Goal: Navigation & Orientation: Understand site structure

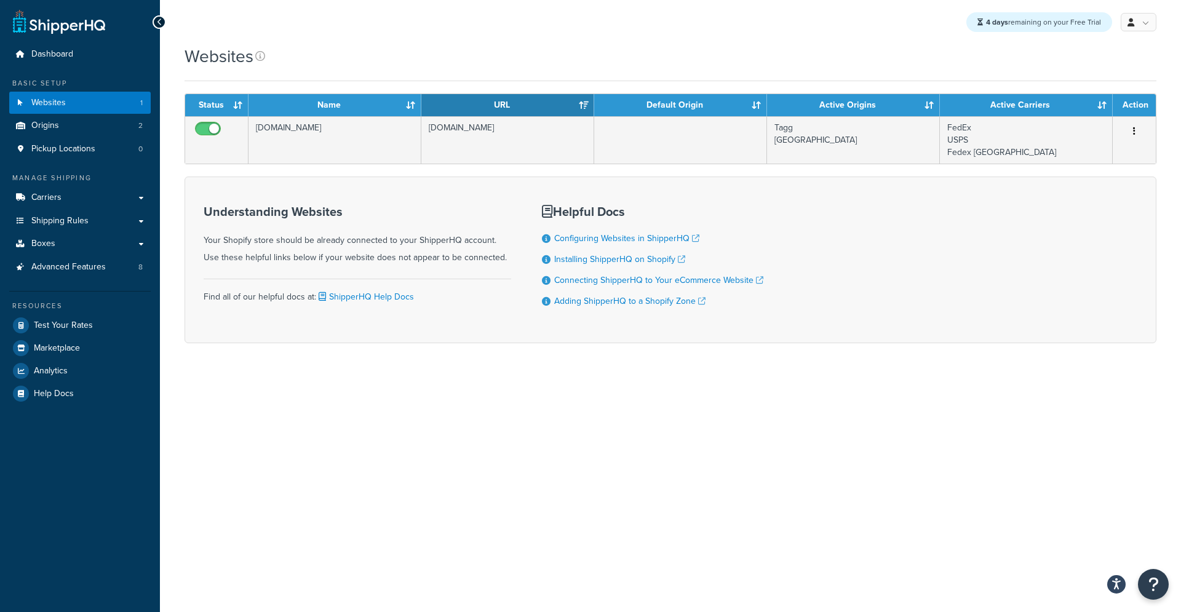
click at [226, 58] on h1 "Websites" at bounding box center [218, 56] width 69 height 24
click at [334, 43] on div "4 days remaining on your Free Trial My Profile Billing Global Settings Contact …" at bounding box center [670, 22] width 1021 height 44
click at [261, 53] on icon at bounding box center [260, 56] width 10 height 10
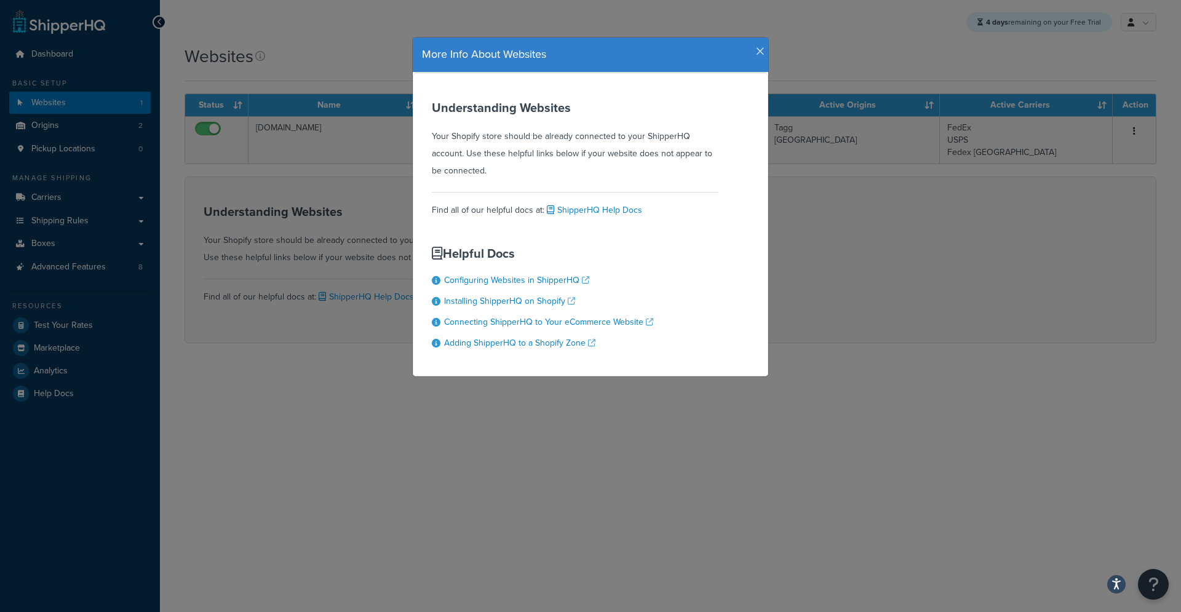
click at [756, 49] on icon "button" at bounding box center [760, 51] width 9 height 11
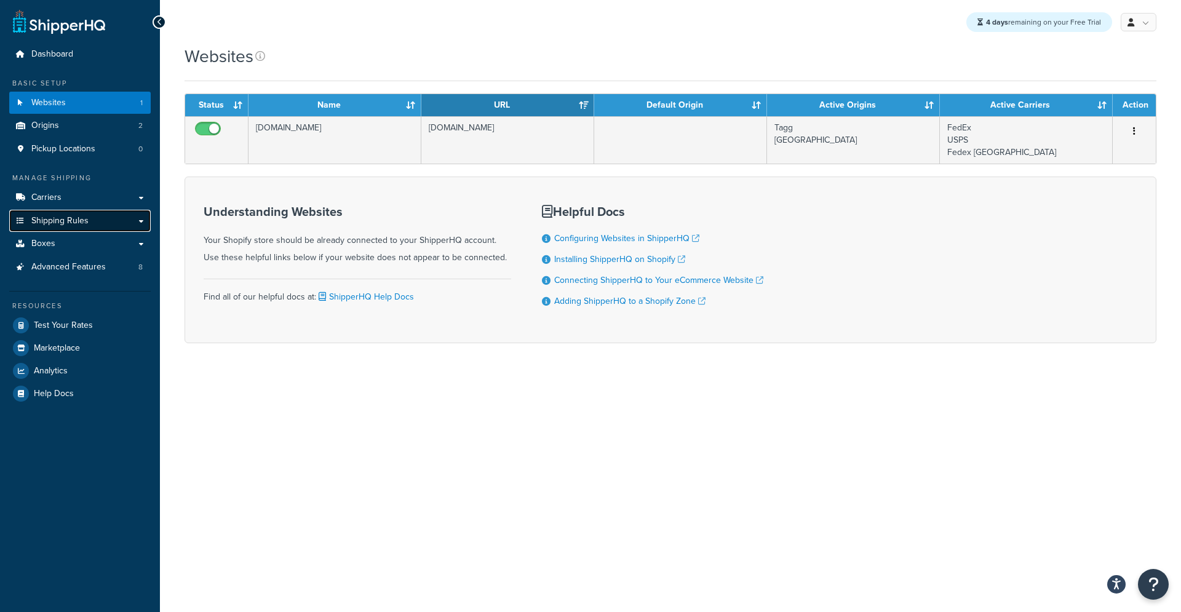
click at [74, 223] on span "Shipping Rules" at bounding box center [59, 221] width 57 height 10
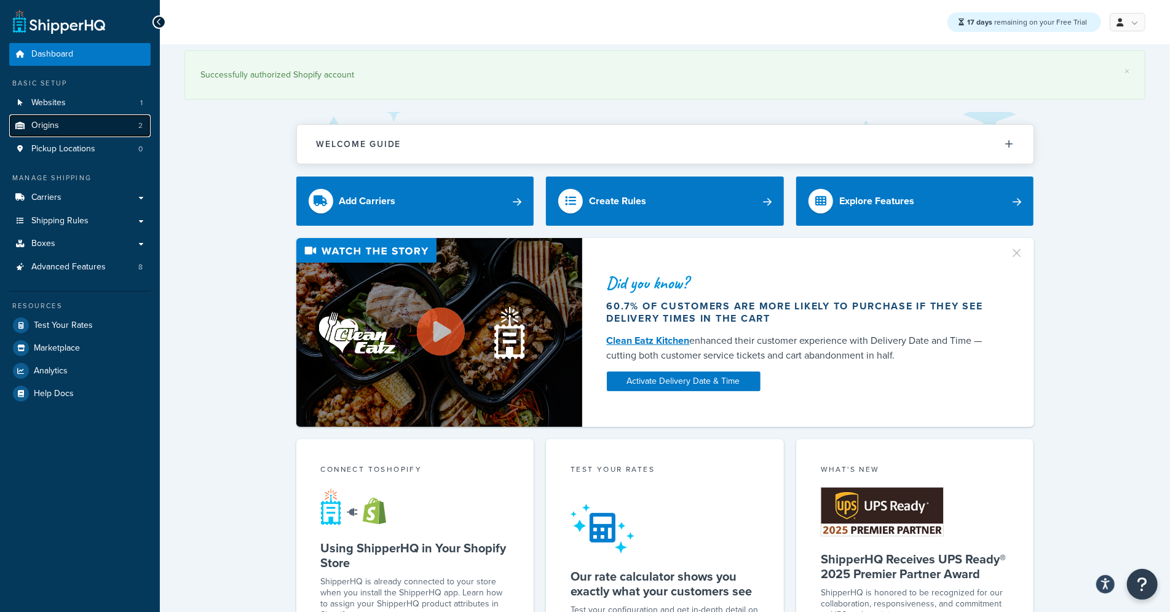
click at [57, 129] on span "Origins" at bounding box center [45, 126] width 28 height 10
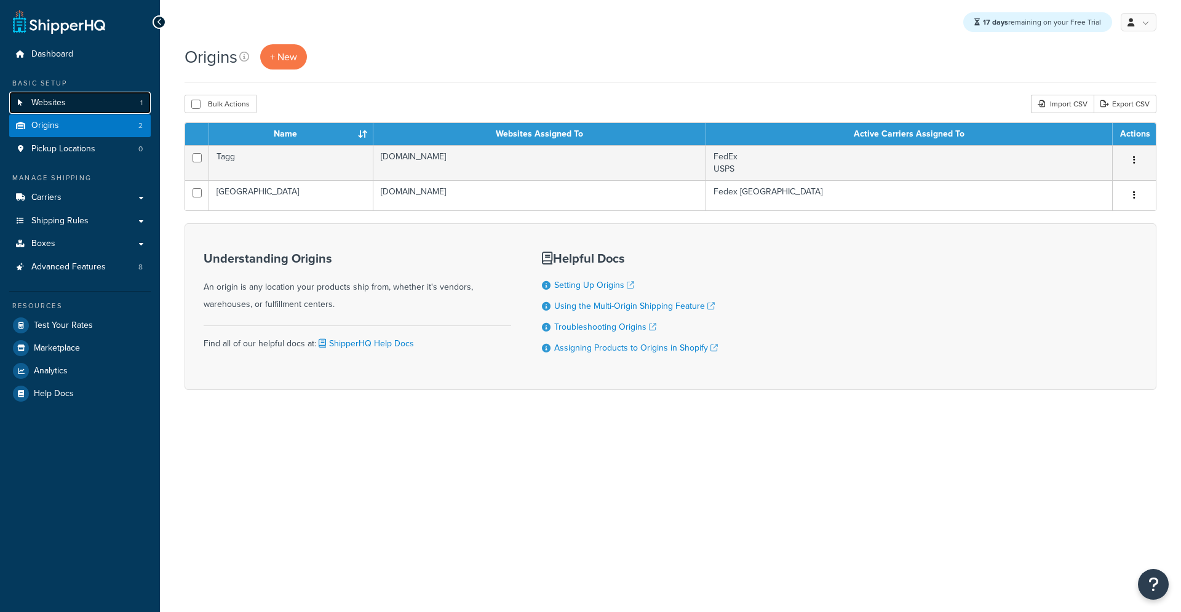
click at [74, 102] on link "Websites 1" at bounding box center [79, 103] width 141 height 23
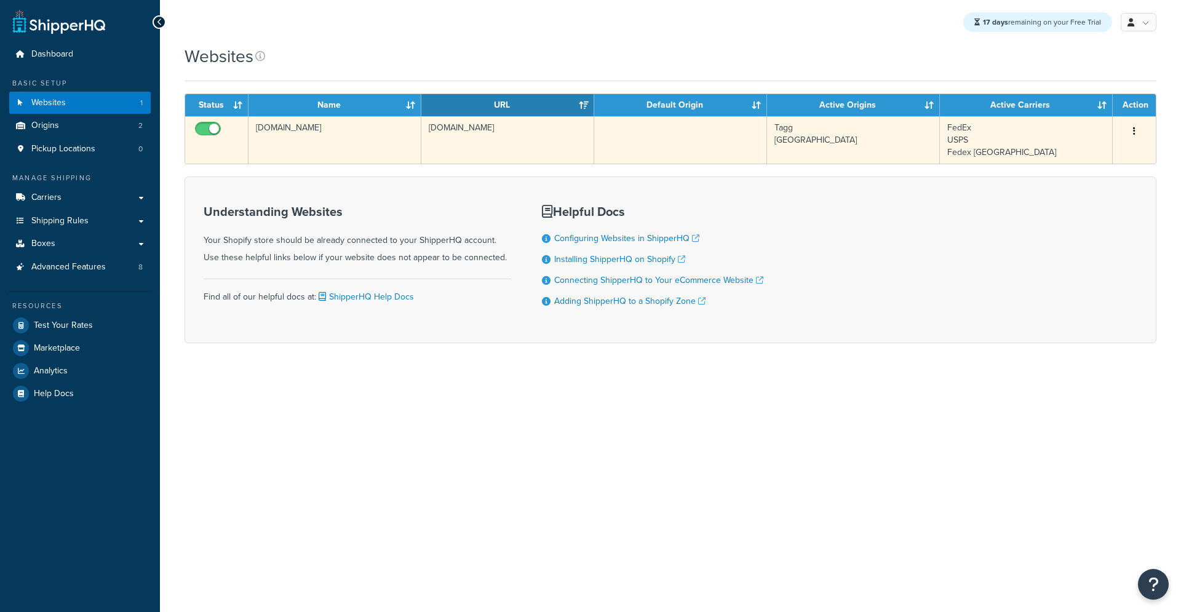
click at [522, 154] on td "[DOMAIN_NAME]" at bounding box center [507, 139] width 173 height 47
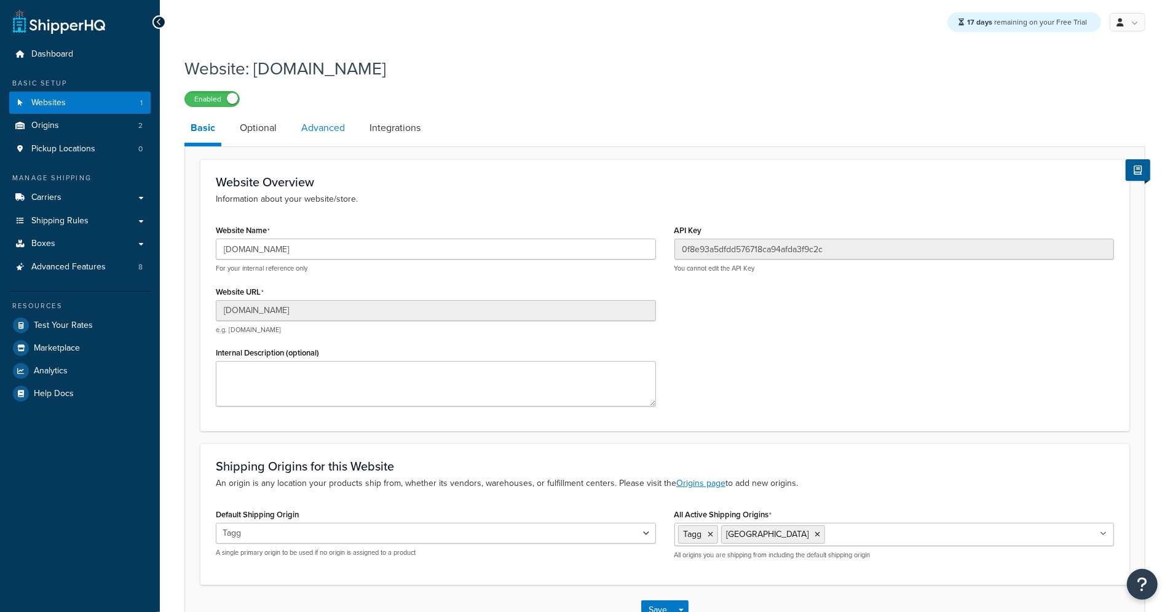
click at [344, 143] on link "Advanced" at bounding box center [323, 128] width 56 height 30
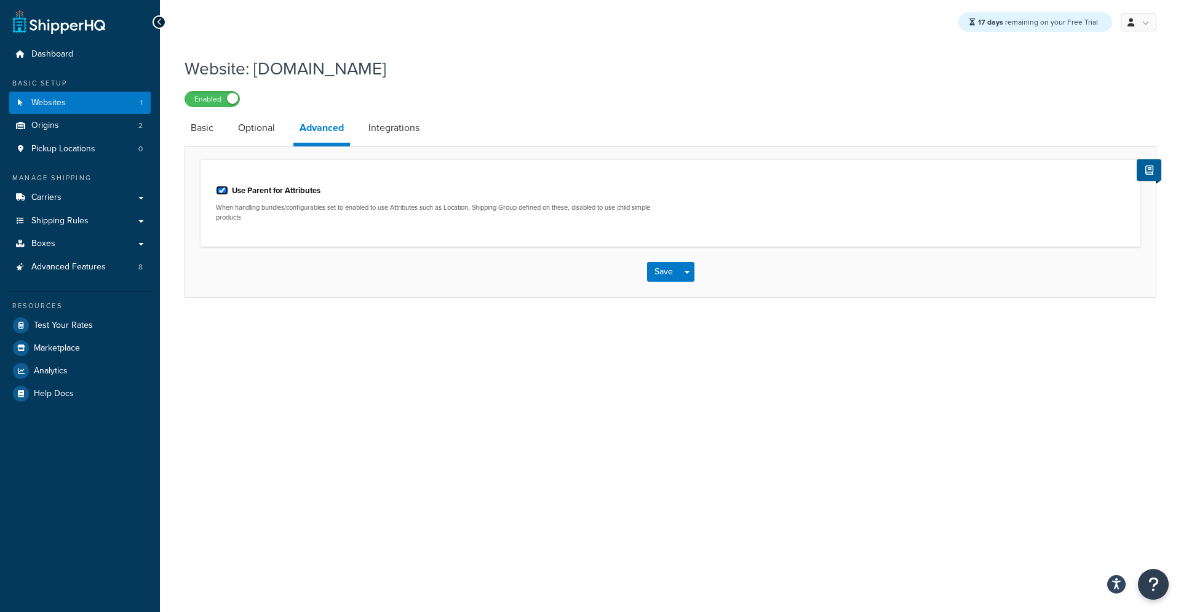
click at [227, 191] on input "Use Parent for Attributes" at bounding box center [222, 190] width 12 height 9
click at [221, 191] on input "Use Parent for Attributes" at bounding box center [222, 190] width 12 height 9
click at [222, 189] on input "Use Parent for Attributes" at bounding box center [222, 190] width 12 height 9
click at [663, 277] on button "Save" at bounding box center [663, 272] width 33 height 20
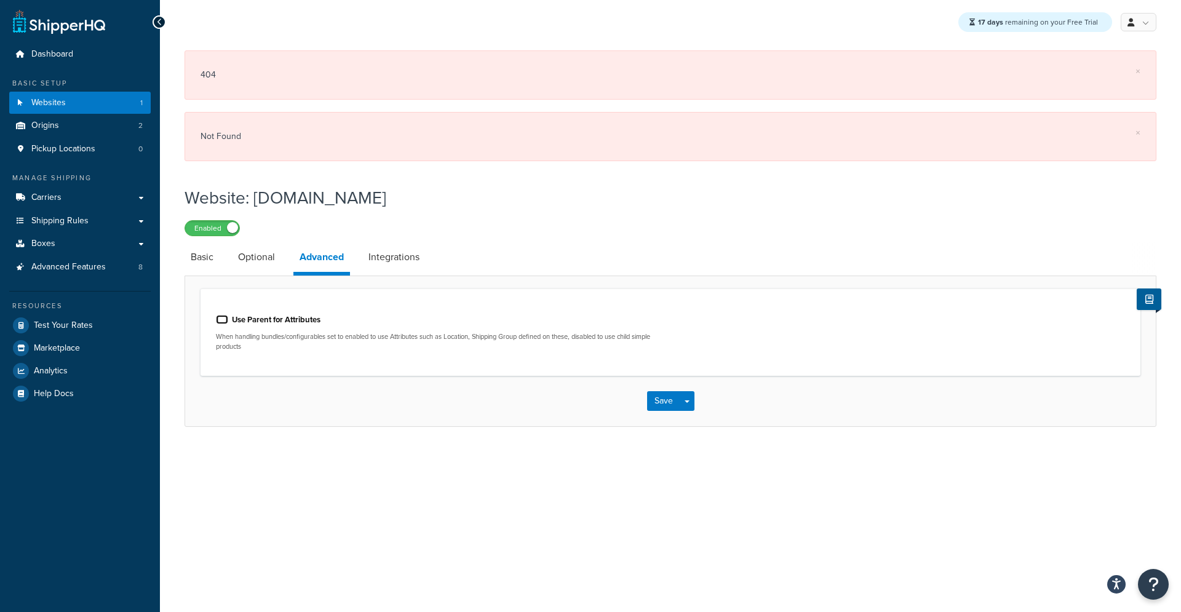
click at [220, 316] on input "Use Parent for Attributes" at bounding box center [222, 319] width 12 height 9
click at [221, 317] on input "Use Parent for Attributes" at bounding box center [222, 319] width 12 height 9
click at [660, 397] on button "Save" at bounding box center [663, 401] width 33 height 20
click at [223, 318] on input "Use Parent for Attributes" at bounding box center [222, 319] width 12 height 9
click at [655, 403] on button "Save" at bounding box center [663, 401] width 33 height 20
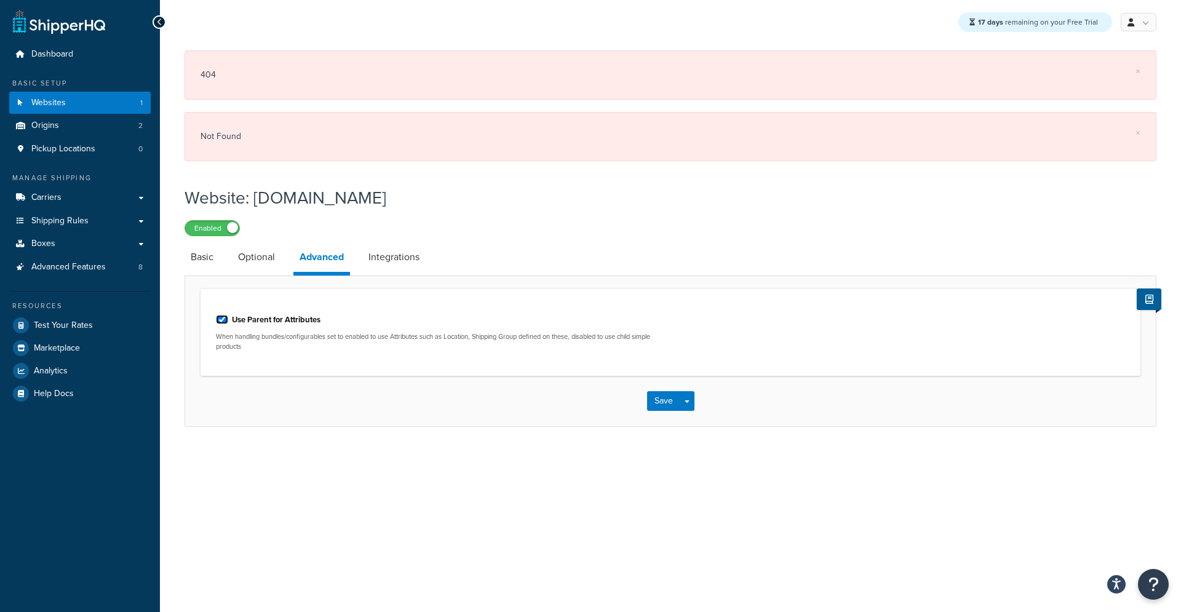
click at [219, 317] on input "Use Parent for Attributes" at bounding box center [222, 319] width 12 height 9
click at [685, 403] on button "Save Dropdown" at bounding box center [686, 401] width 15 height 20
click at [675, 426] on button "Save and Edit" at bounding box center [692, 424] width 90 height 26
click at [256, 321] on label "Use Parent for Attributes" at bounding box center [276, 319] width 89 height 11
click at [228, 321] on input "Use Parent for Attributes" at bounding box center [222, 319] width 12 height 9
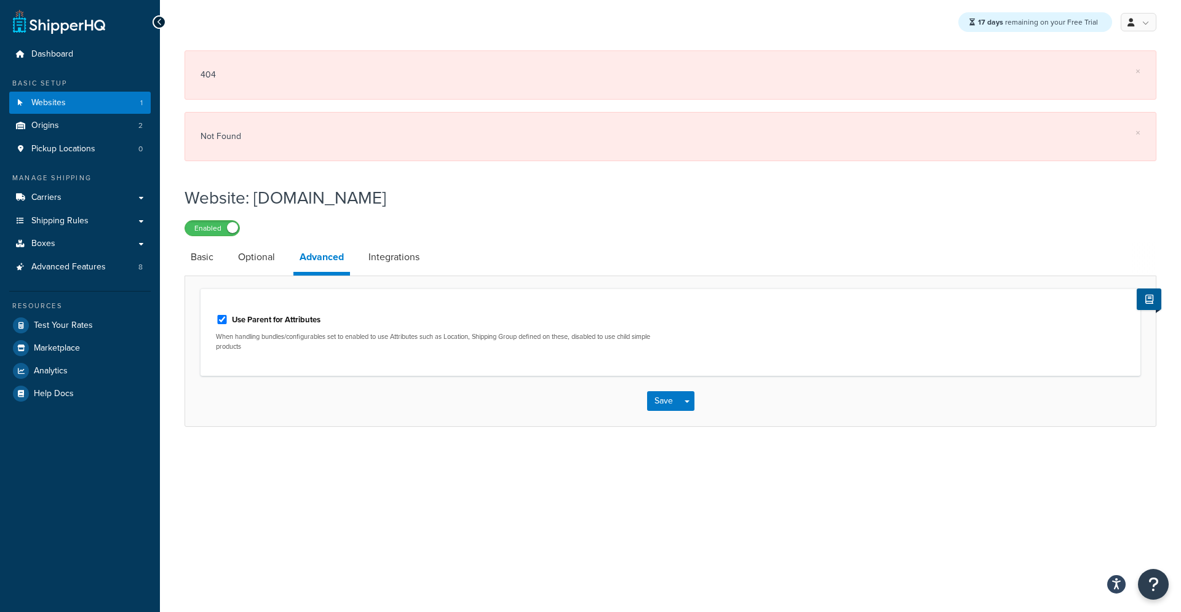
click at [256, 319] on label "Use Parent for Attributes" at bounding box center [276, 319] width 89 height 11
click at [228, 319] on input "Use Parent for Attributes" at bounding box center [222, 319] width 12 height 9
click at [256, 319] on label "Use Parent for Attributes" at bounding box center [276, 319] width 89 height 11
click at [228, 319] on input "Use Parent for Attributes" at bounding box center [222, 319] width 12 height 9
click at [256, 319] on label "Use Parent for Attributes" at bounding box center [276, 319] width 89 height 11
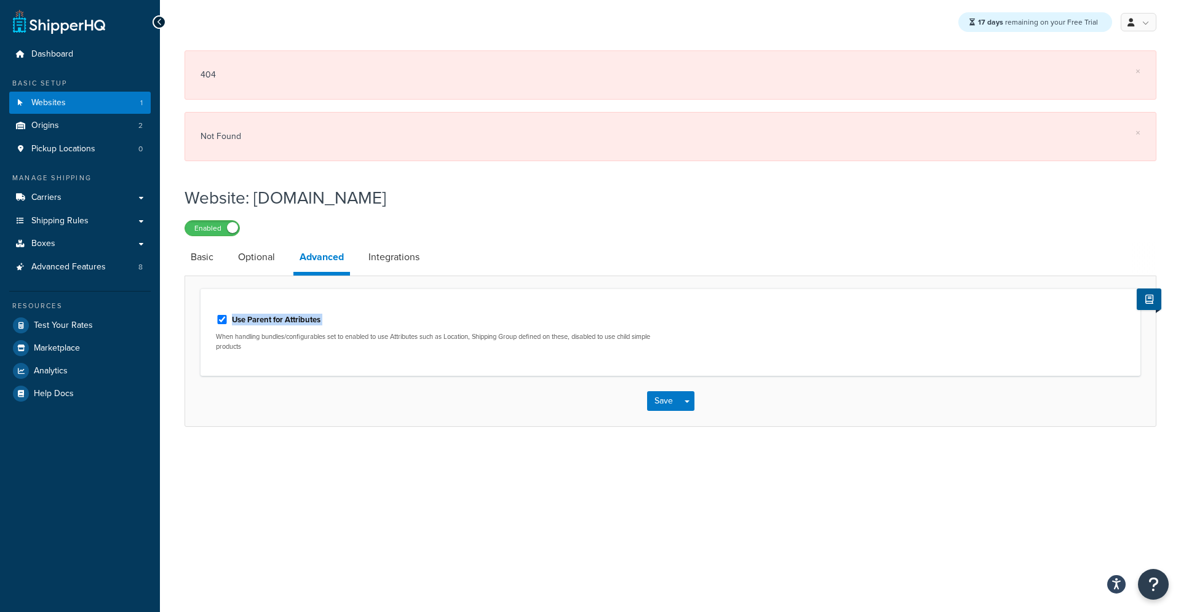
click at [228, 319] on input "Use Parent for Attributes" at bounding box center [222, 319] width 12 height 9
click at [256, 319] on label "Use Parent for Attributes" at bounding box center [276, 319] width 89 height 11
click at [228, 319] on input "Use Parent for Attributes" at bounding box center [222, 319] width 12 height 9
click at [232, 319] on label "Use Parent for Attributes" at bounding box center [276, 319] width 89 height 11
click at [228, 319] on input "Use Parent for Attributes" at bounding box center [222, 319] width 12 height 9
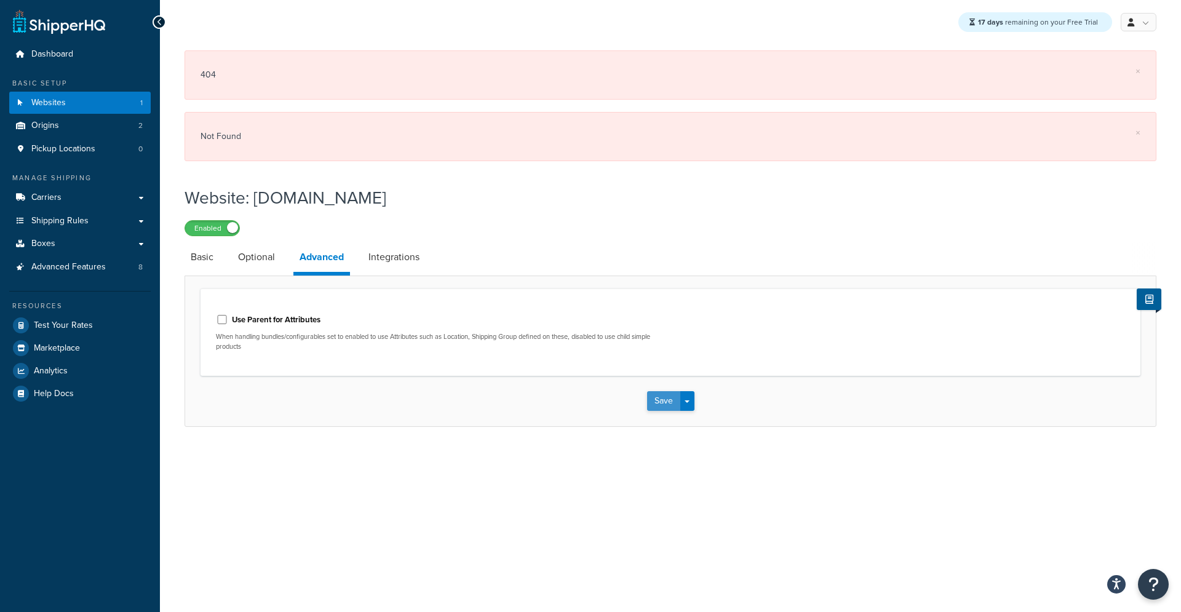
click at [652, 402] on button "Save" at bounding box center [663, 401] width 33 height 20
click at [224, 322] on input "Use Parent for Attributes" at bounding box center [222, 319] width 12 height 9
click at [224, 321] on input "Use Parent for Attributes" at bounding box center [222, 319] width 12 height 9
click at [223, 321] on input "Use Parent for Attributes" at bounding box center [222, 319] width 12 height 9
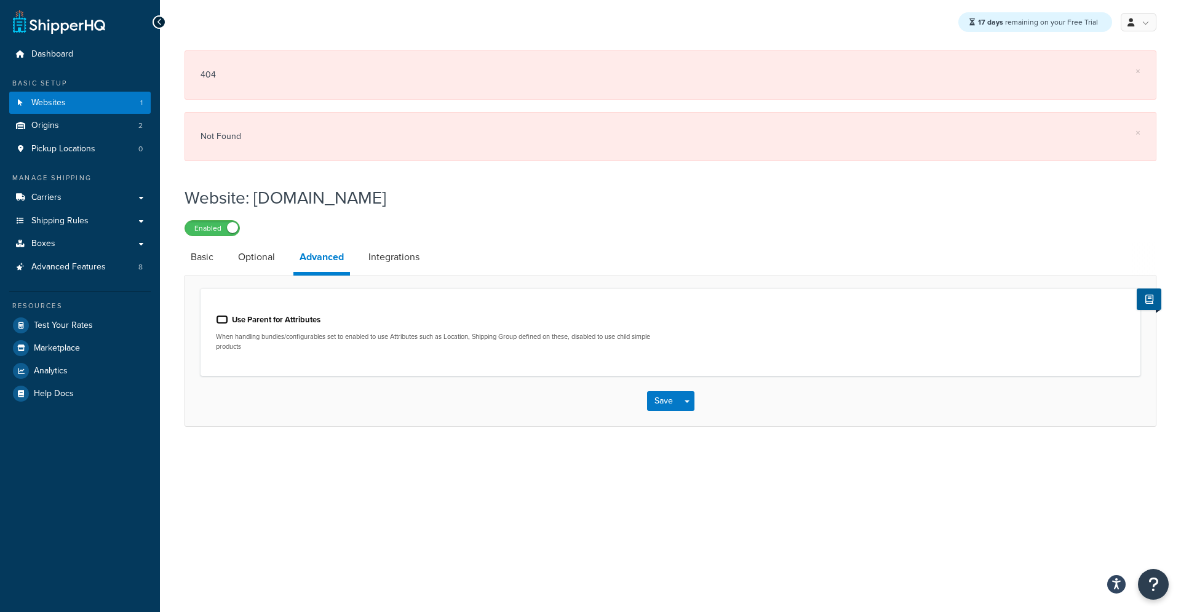
click at [223, 321] on input "Use Parent for Attributes" at bounding box center [222, 319] width 12 height 9
checkbox input "false"
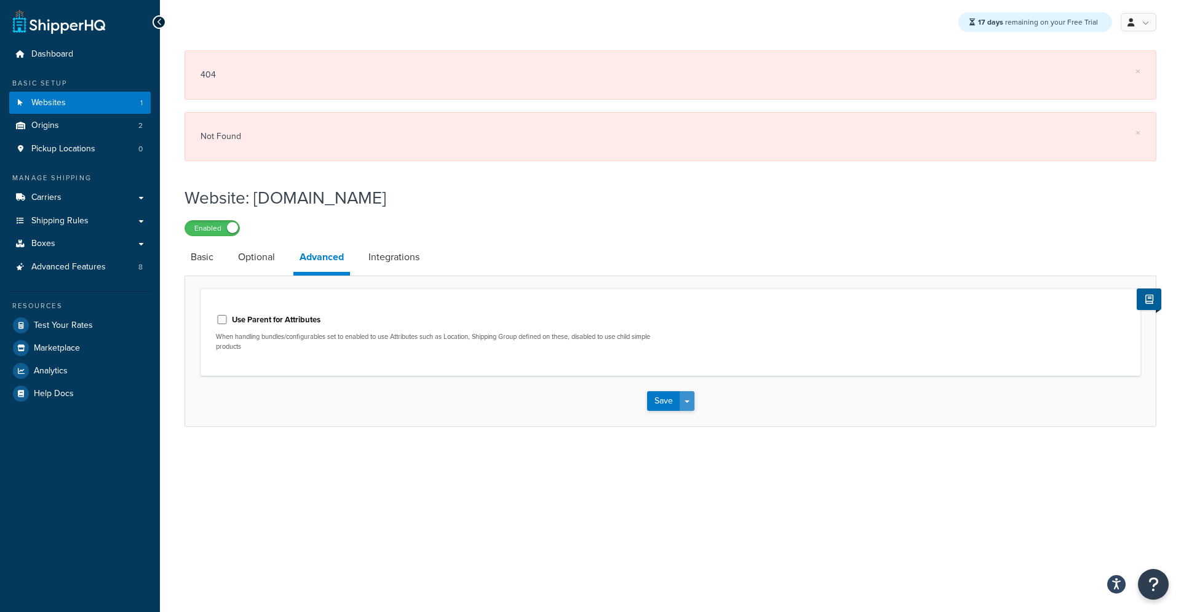
click at [692, 400] on button "Save Dropdown" at bounding box center [686, 401] width 15 height 20
click at [683, 418] on button "Save and Edit" at bounding box center [692, 424] width 90 height 26
click at [650, 400] on button "Save" at bounding box center [663, 401] width 33 height 20
click at [659, 401] on button "Save" at bounding box center [663, 401] width 33 height 20
click at [659, 401] on div "Saving..." at bounding box center [670, 401] width 970 height 50
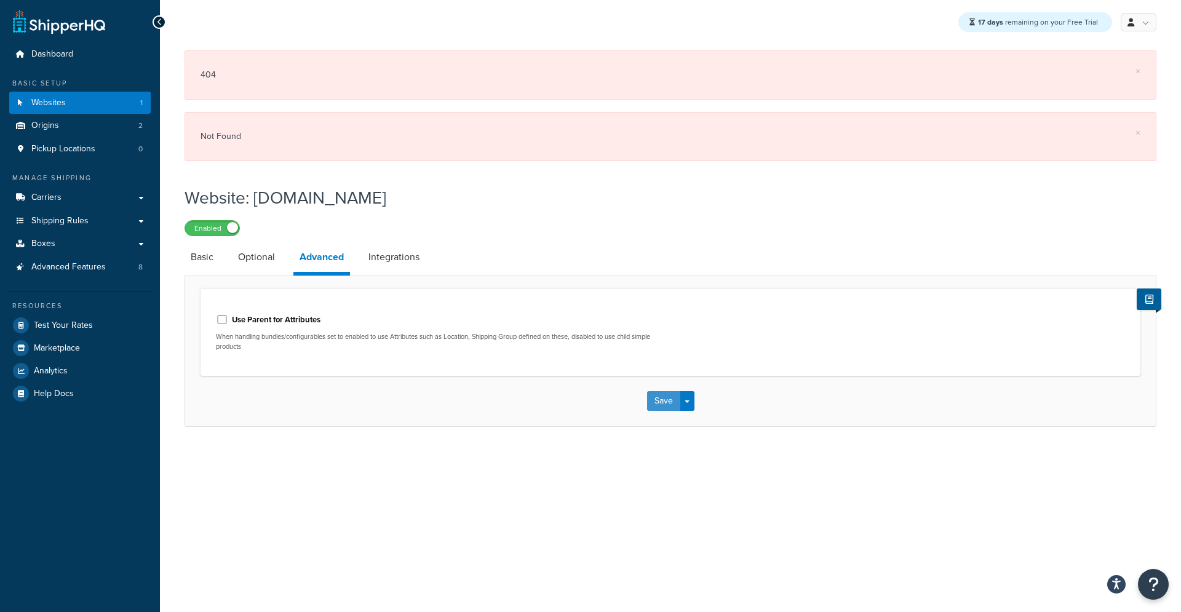
click at [659, 401] on button "Save" at bounding box center [663, 401] width 33 height 20
click at [659, 400] on button "Save" at bounding box center [663, 401] width 33 height 20
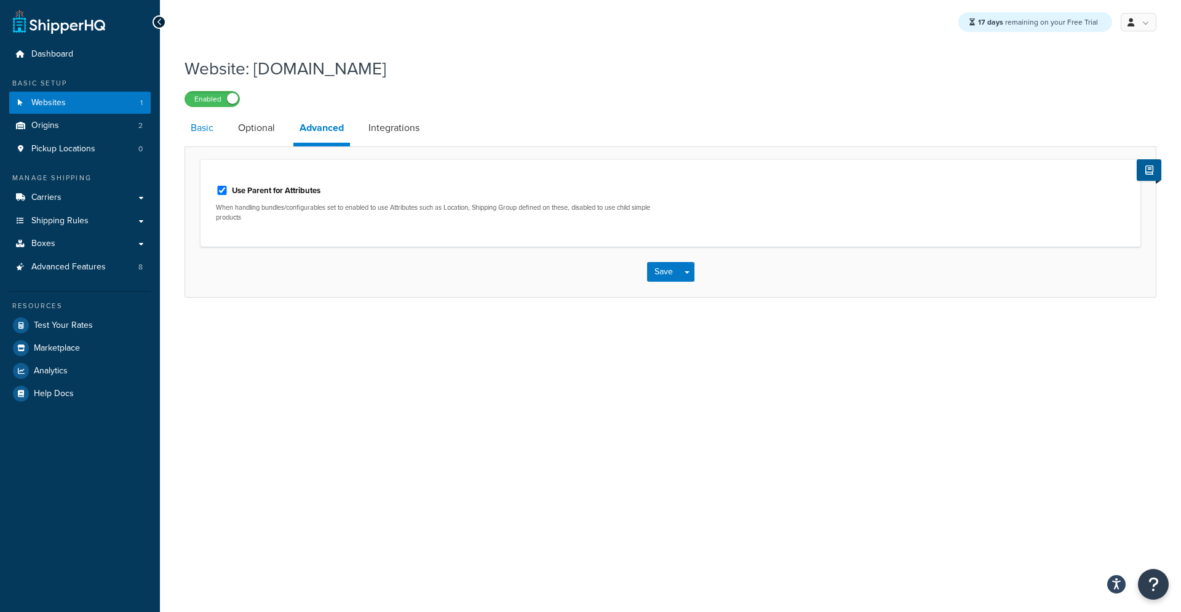
click at [197, 128] on link "Basic" at bounding box center [201, 128] width 35 height 30
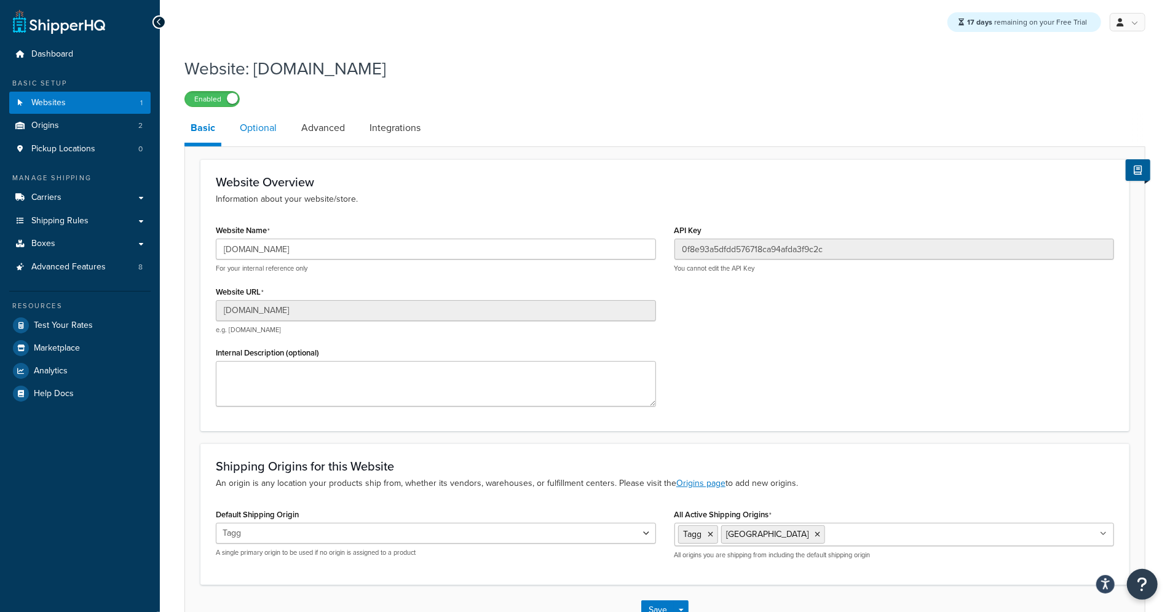
click at [259, 136] on link "Optional" at bounding box center [258, 128] width 49 height 30
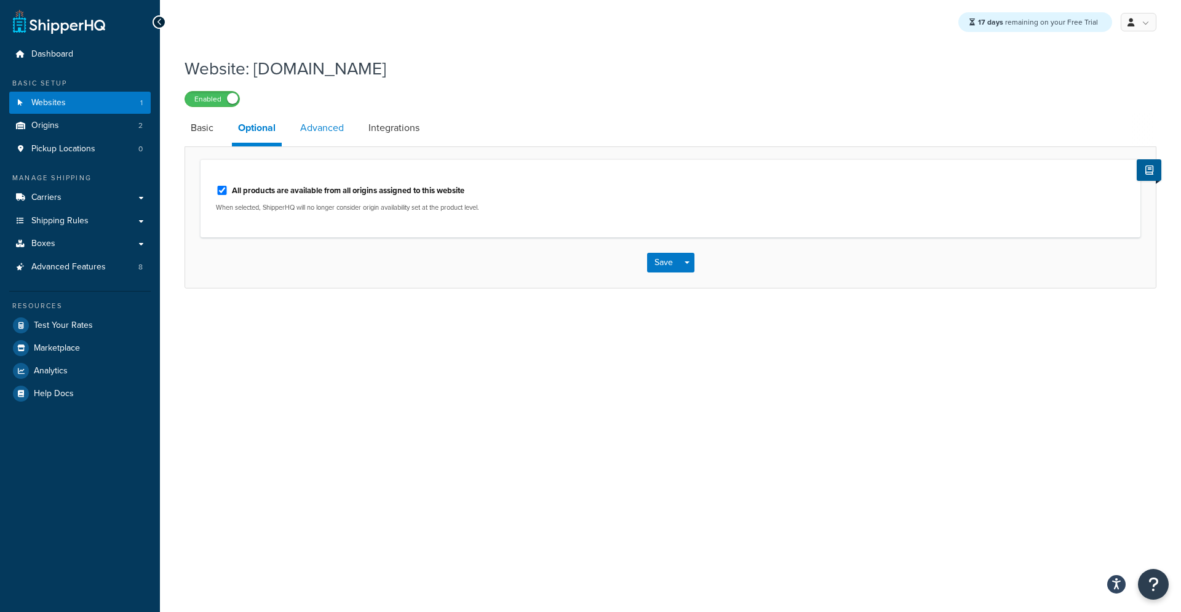
click at [313, 140] on link "Advanced" at bounding box center [322, 128] width 56 height 30
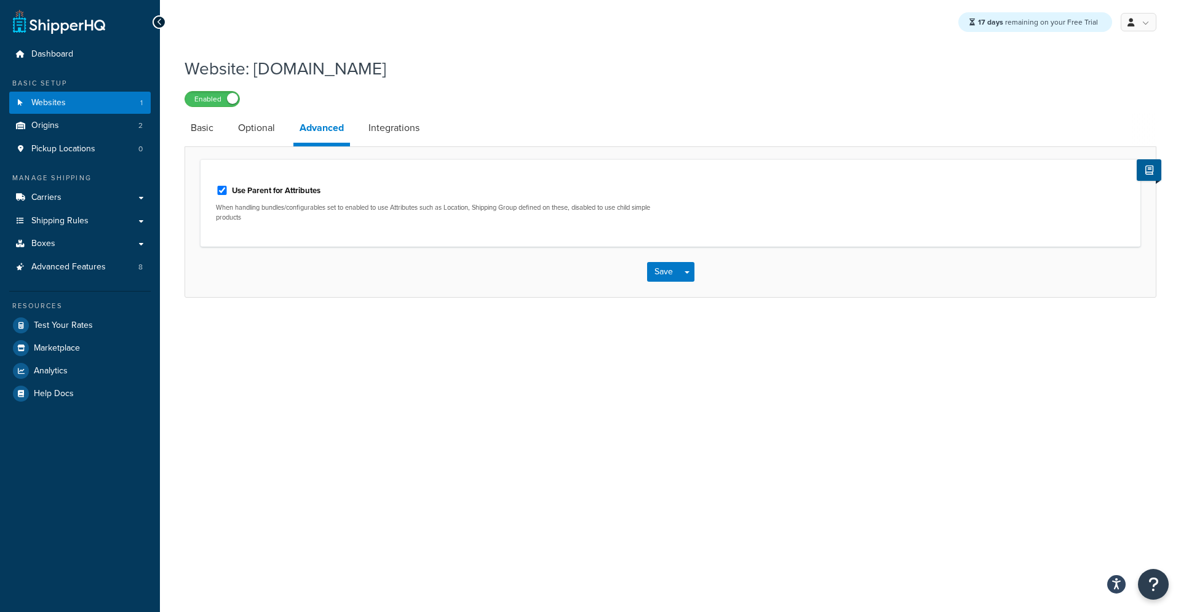
click at [395, 135] on link "Integrations" at bounding box center [393, 128] width 63 height 30
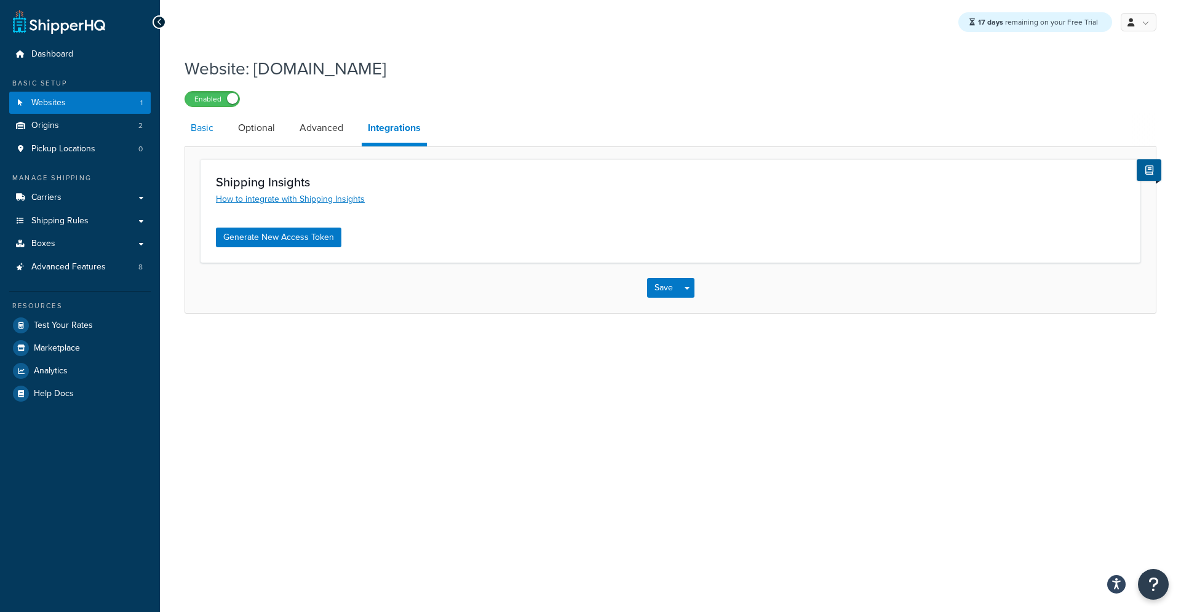
click at [205, 127] on link "Basic" at bounding box center [201, 128] width 35 height 30
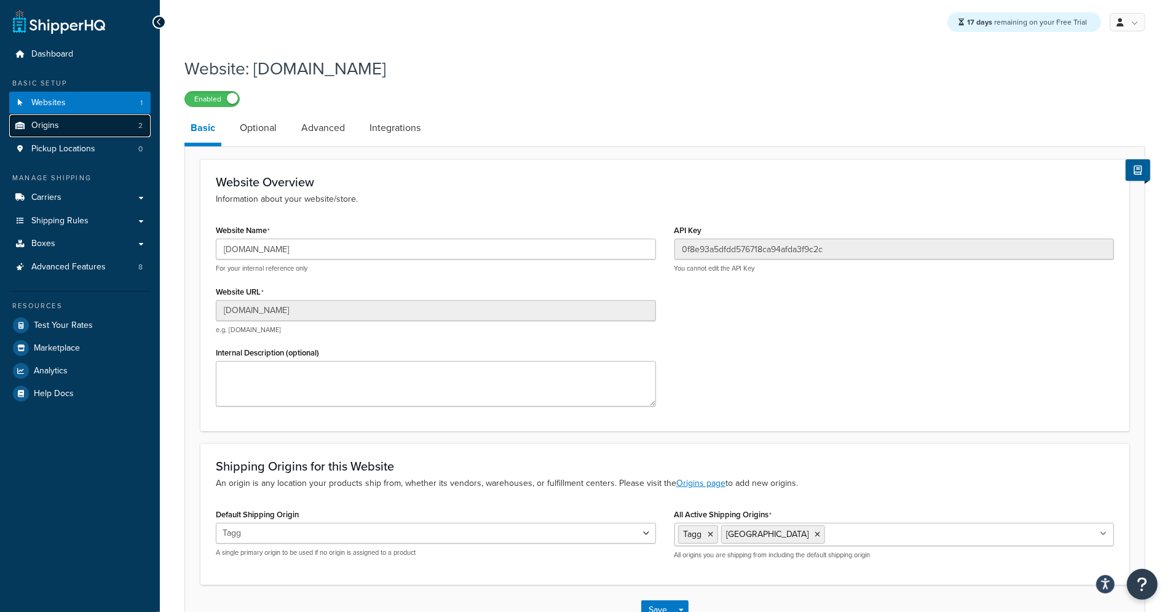
click at [95, 122] on link "Origins 2" at bounding box center [79, 125] width 141 height 23
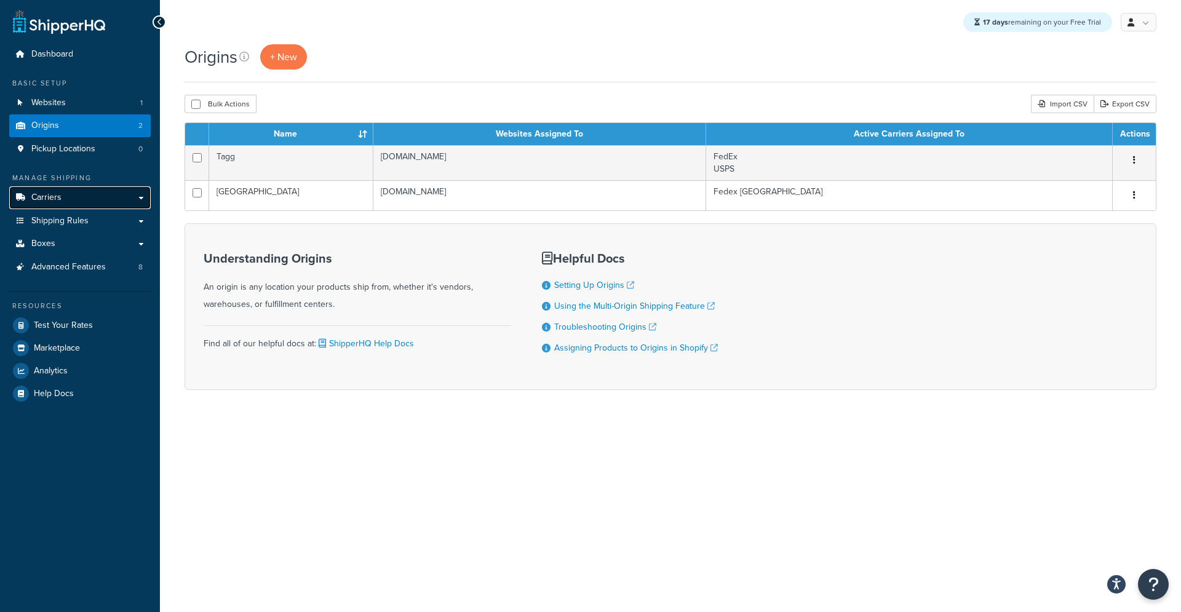
click at [71, 208] on link "Carriers" at bounding box center [79, 197] width 141 height 23
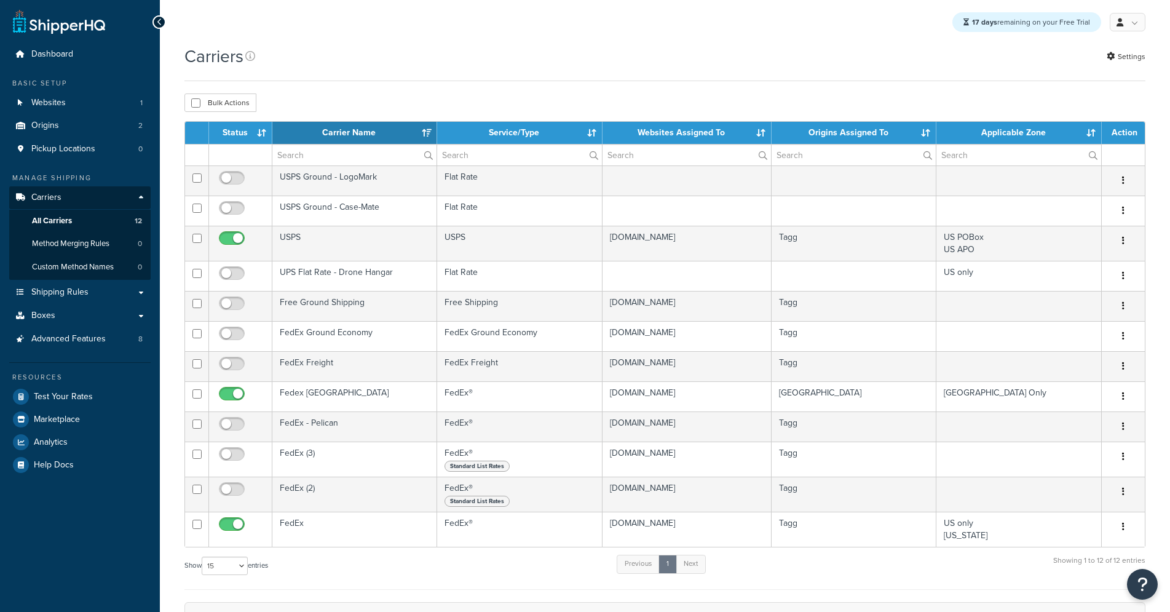
select select "15"
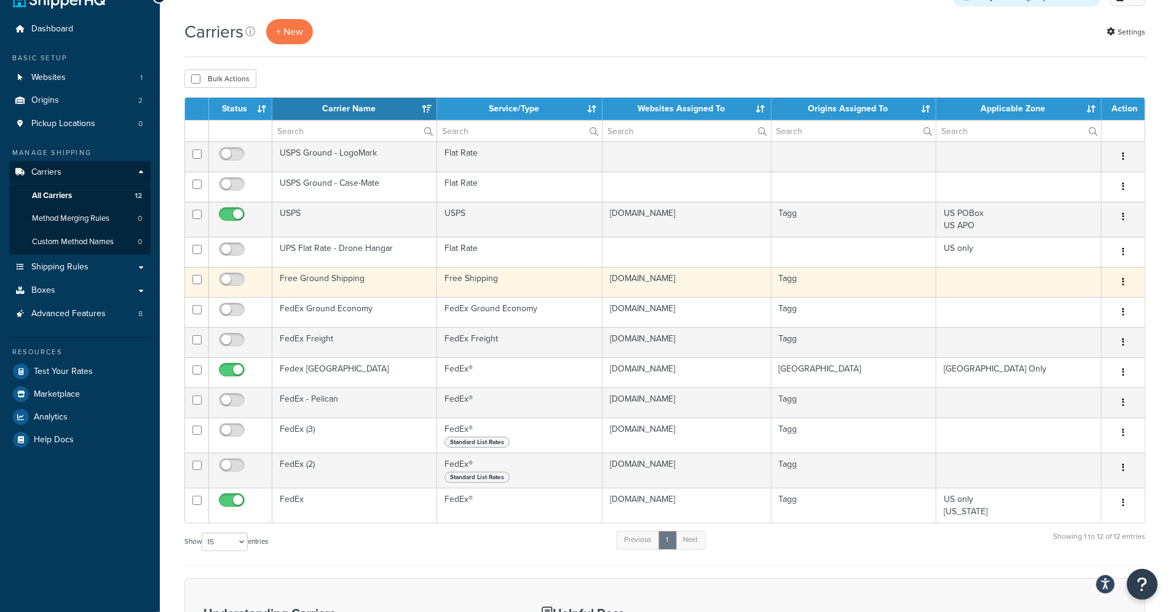
scroll to position [29, 0]
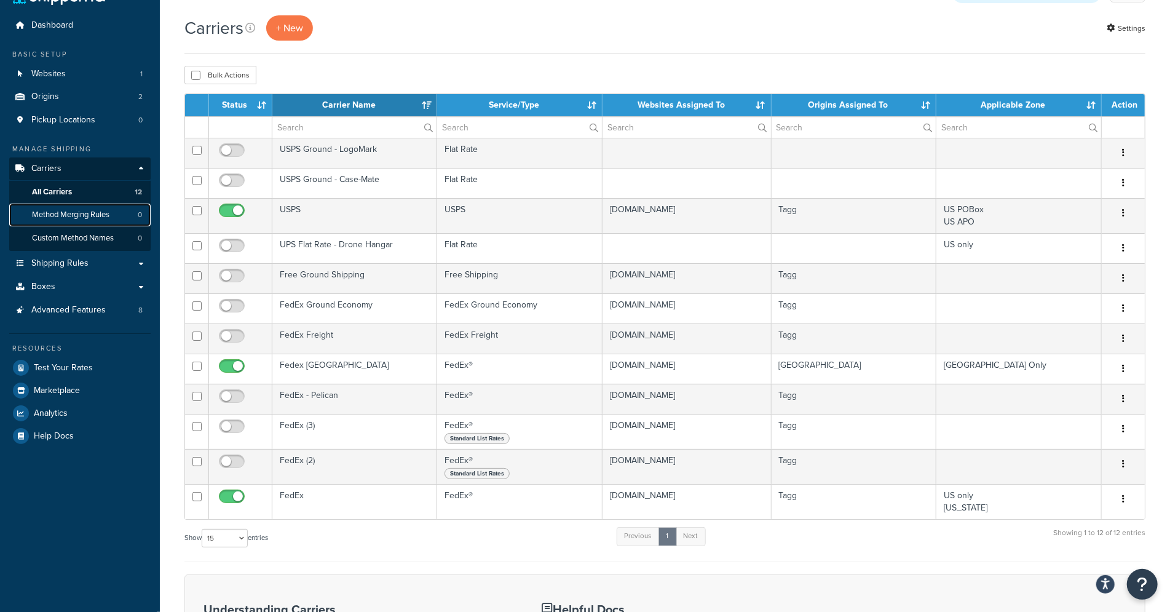
click at [124, 215] on link "Method Merging Rules 0" at bounding box center [79, 215] width 141 height 23
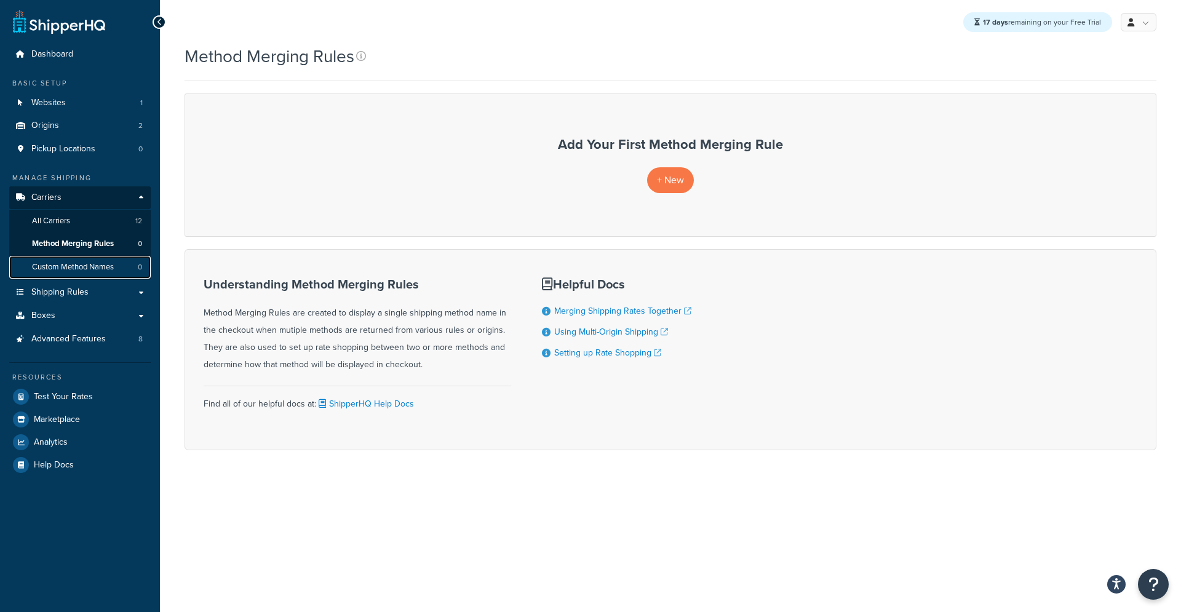
click at [100, 268] on span "Custom Method Names" at bounding box center [73, 267] width 82 height 10
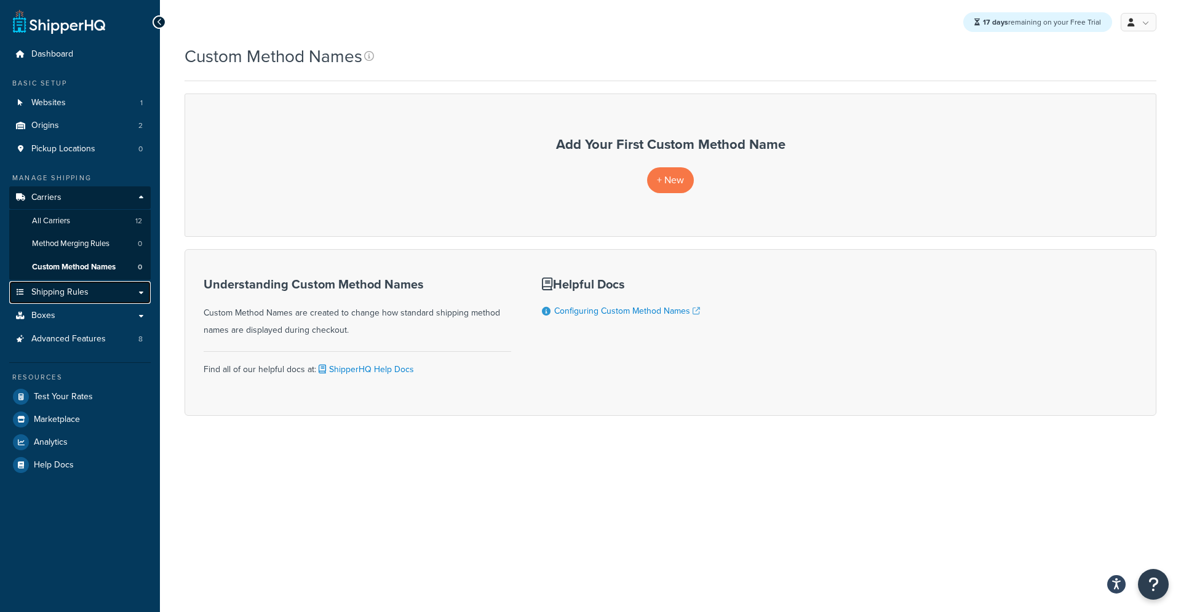
click at [77, 293] on span "Shipping Rules" at bounding box center [59, 292] width 57 height 10
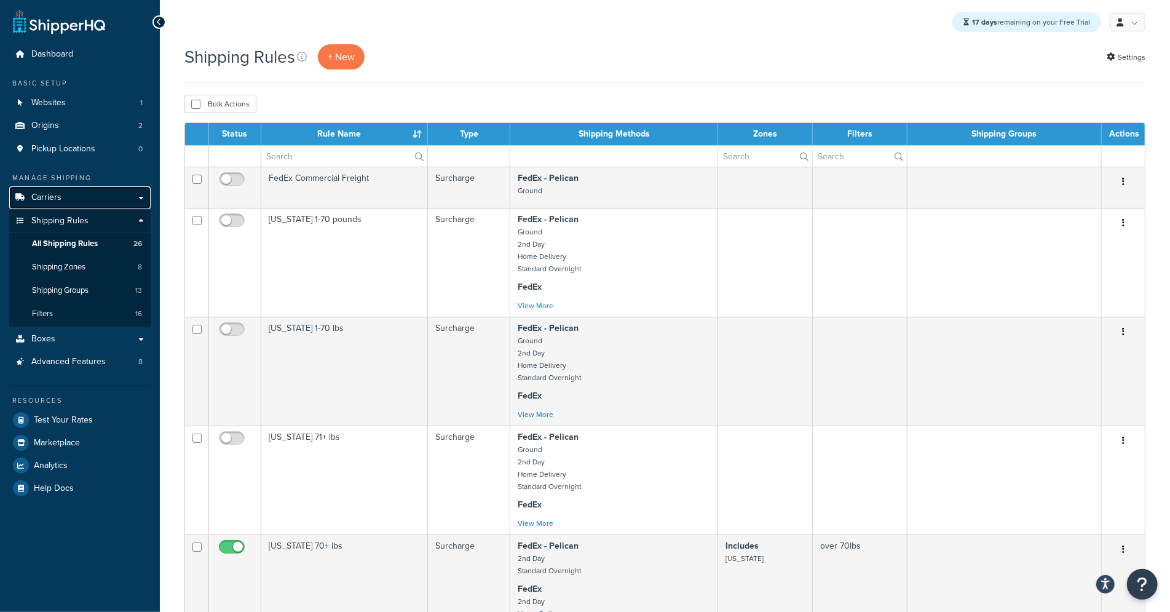
click at [71, 204] on link "Carriers" at bounding box center [79, 197] width 141 height 23
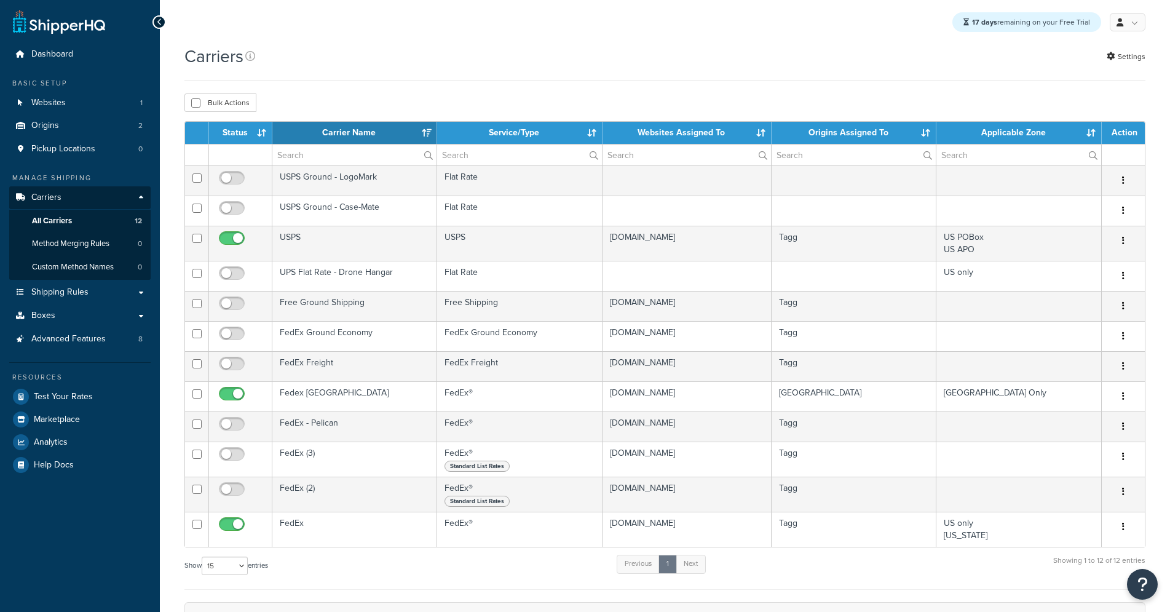
select select "15"
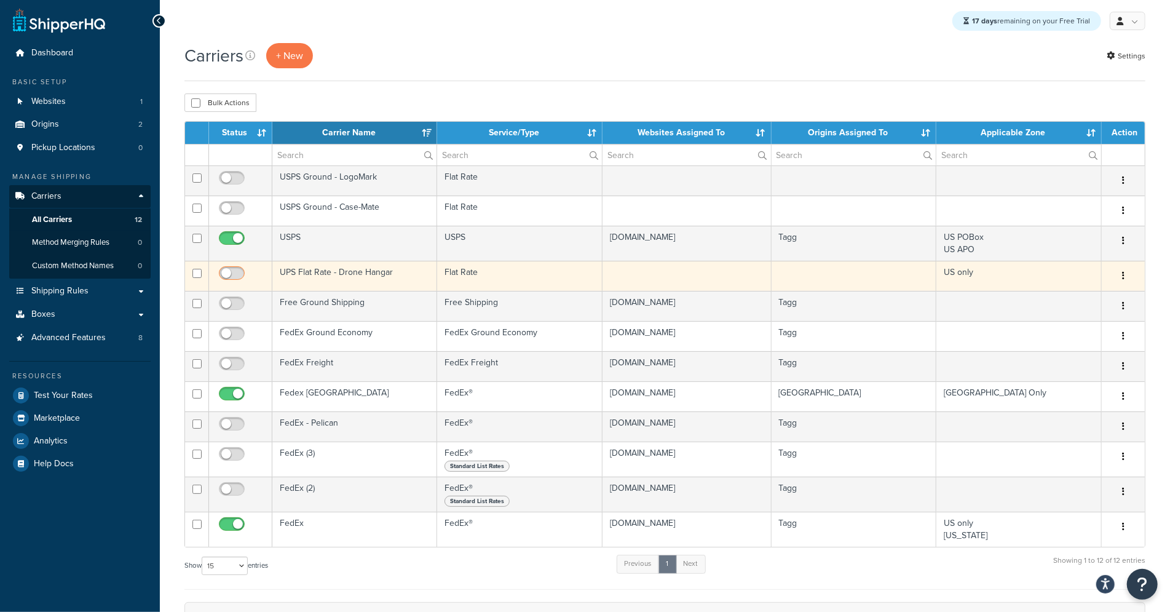
scroll to position [2, 0]
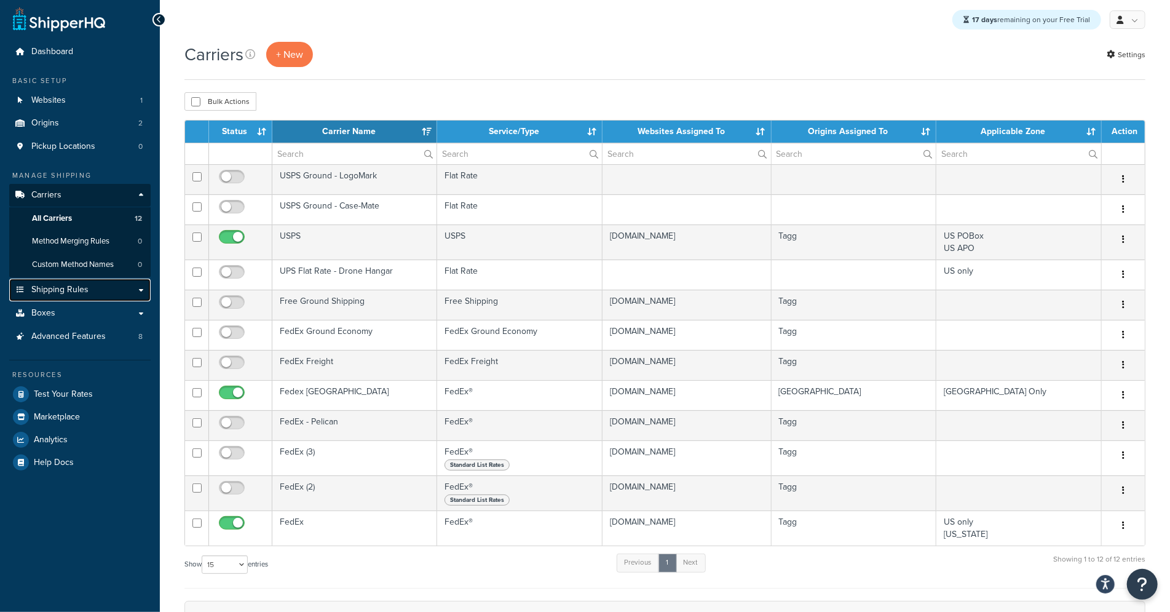
click at [66, 290] on span "Shipping Rules" at bounding box center [59, 290] width 57 height 10
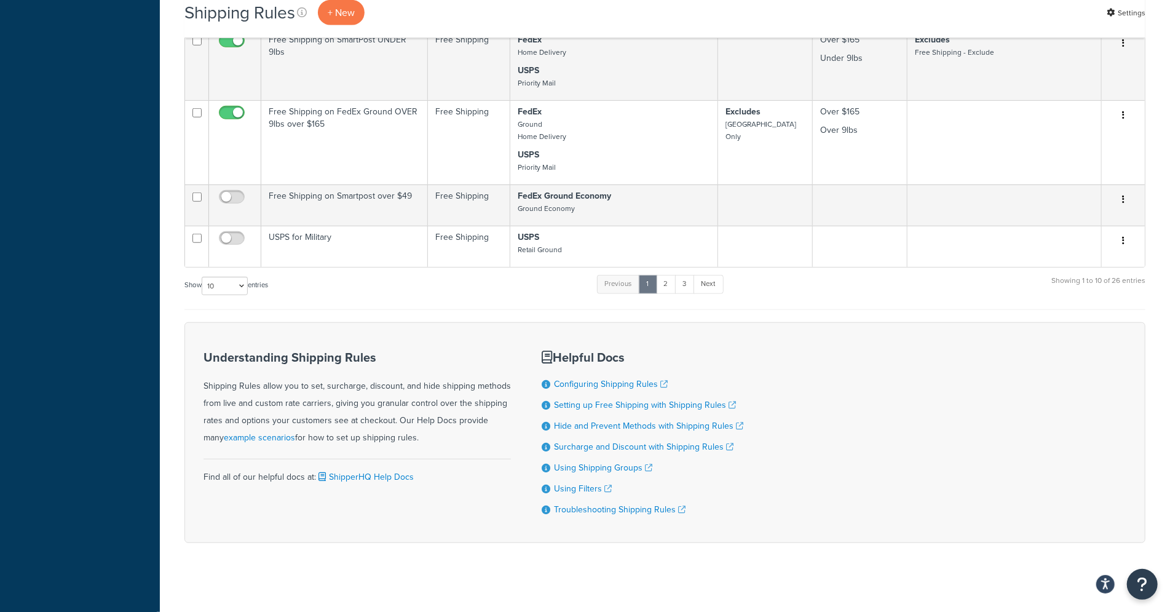
scroll to position [706, 0]
click at [229, 279] on select "10 15 25 50 100 1000" at bounding box center [225, 285] width 46 height 18
select select "50"
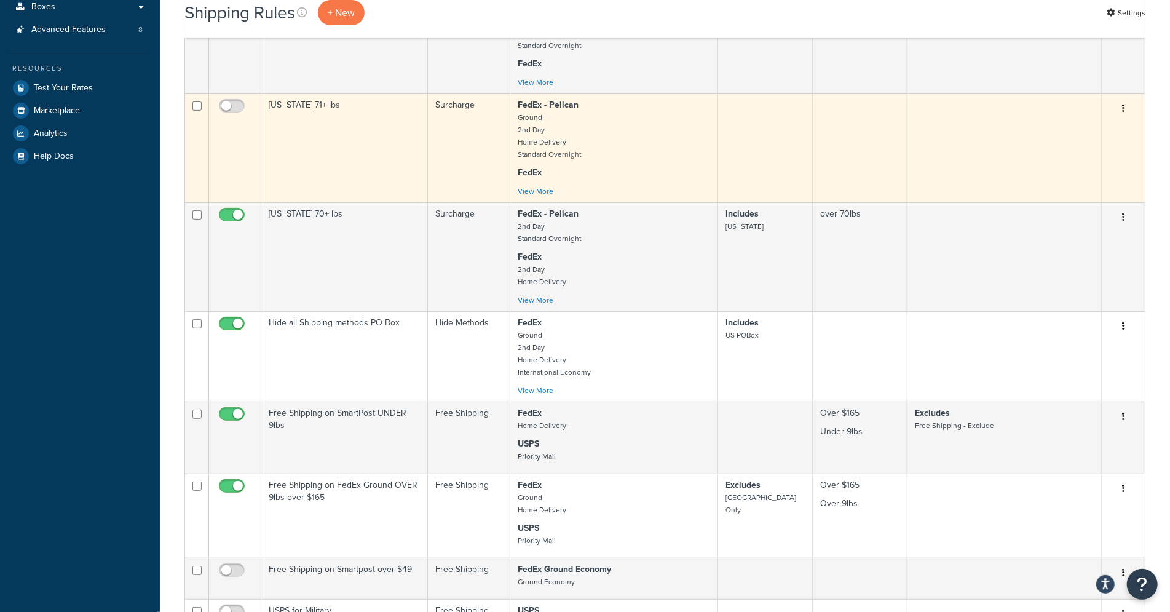
scroll to position [334, 0]
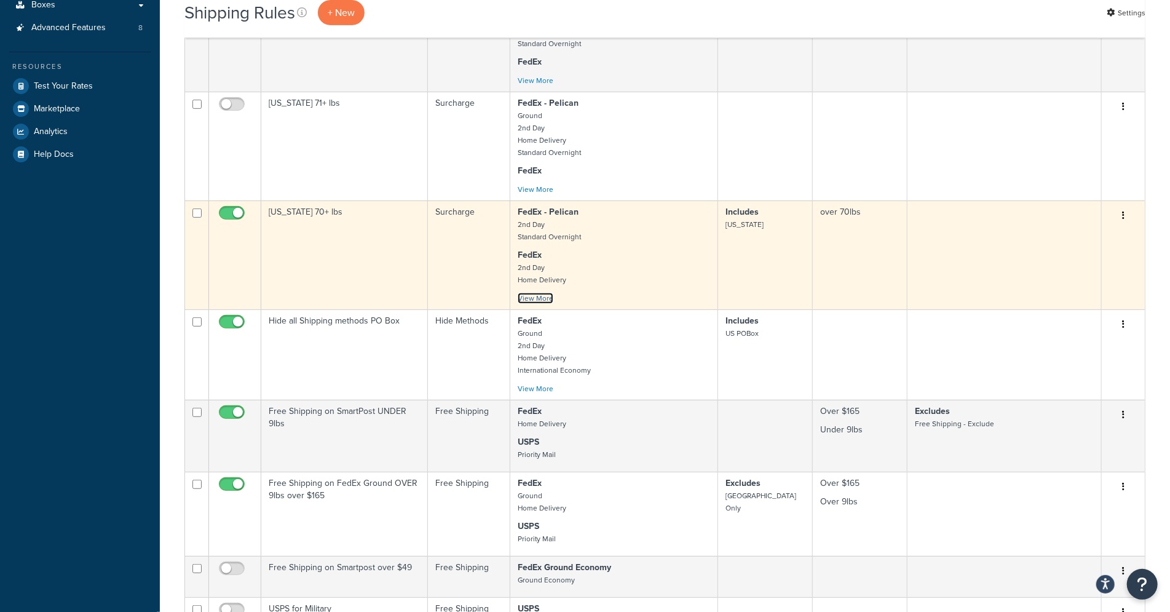
click at [524, 299] on link "View More" at bounding box center [536, 298] width 36 height 11
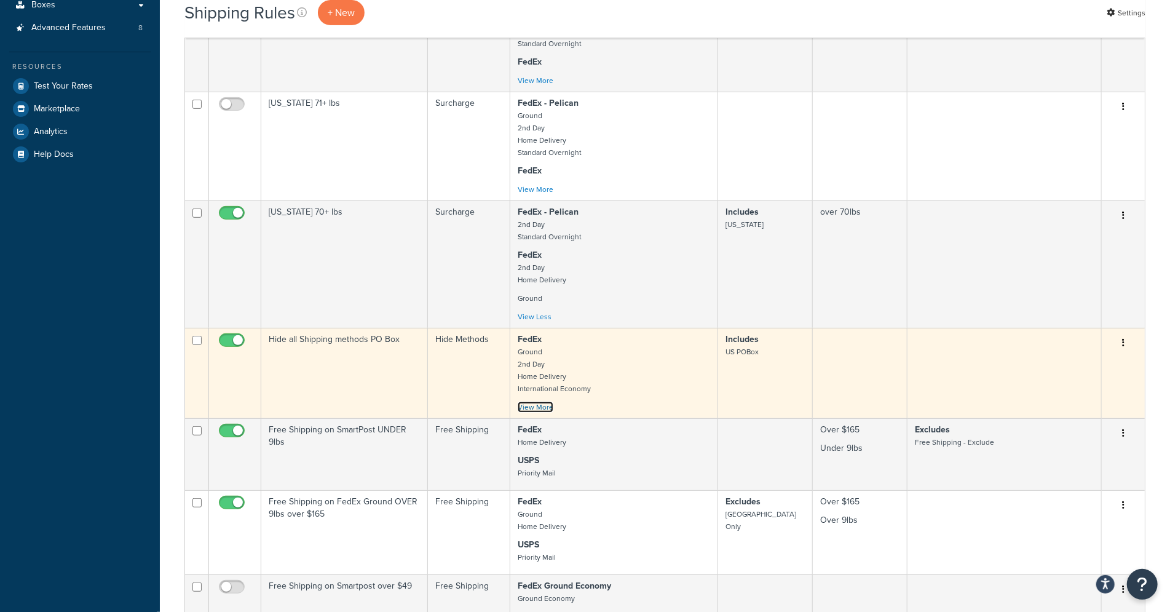
click at [532, 408] on link "View More" at bounding box center [536, 407] width 36 height 11
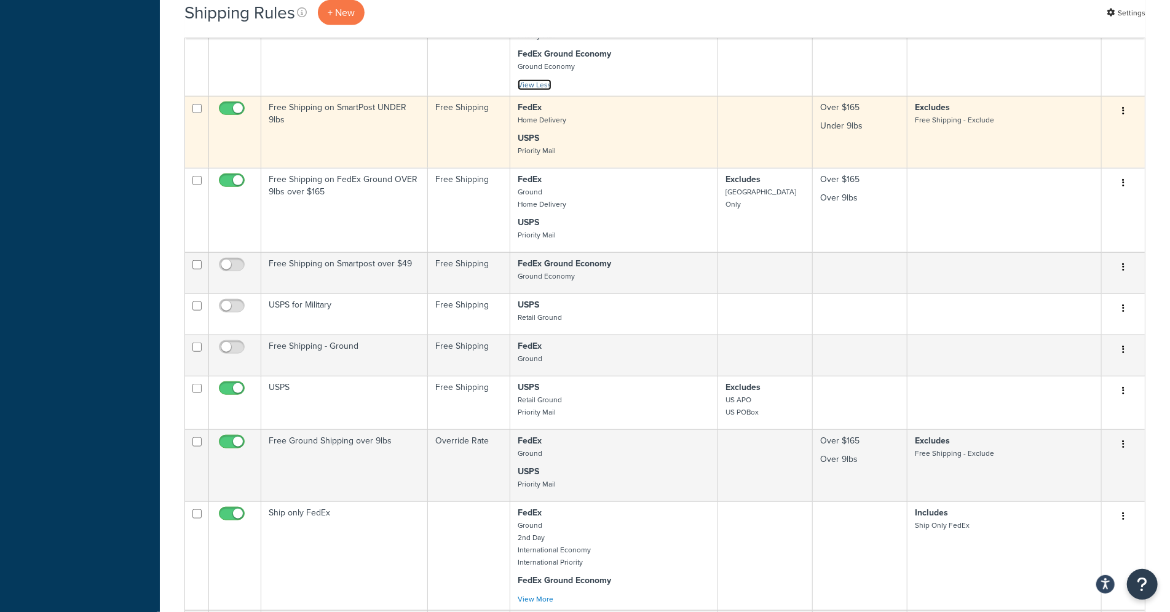
scroll to position [721, 0]
